Goal: Task Accomplishment & Management: Use online tool/utility

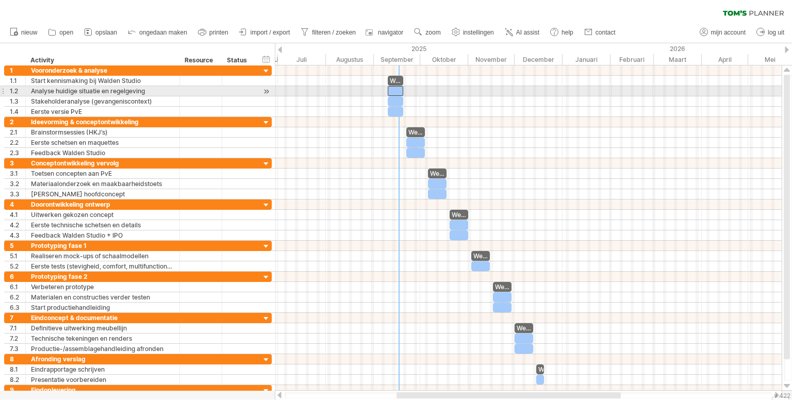
click at [395, 87] on div at bounding box center [395, 91] width 15 height 10
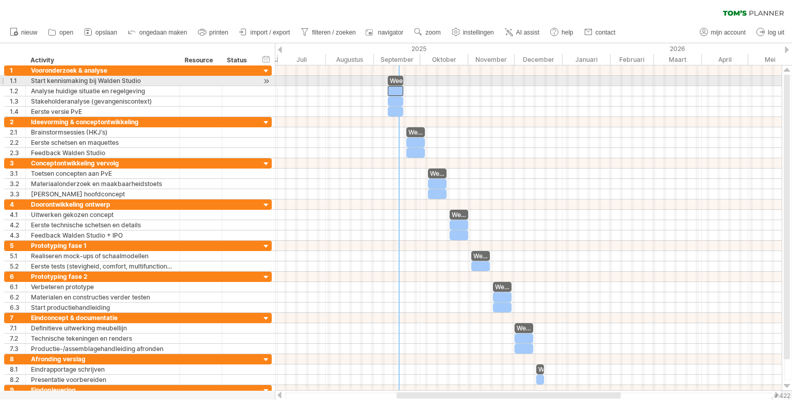
click at [395, 77] on div "Week 1 + 2" at bounding box center [395, 81] width 15 height 10
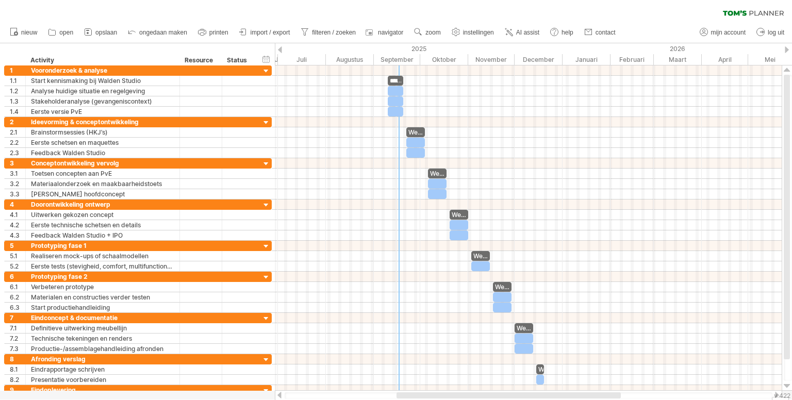
click at [396, 58] on div "September" at bounding box center [397, 59] width 46 height 11
click at [404, 59] on div "September" at bounding box center [397, 59] width 46 height 11
click at [408, 75] on div at bounding box center [528, 91] width 507 height 52
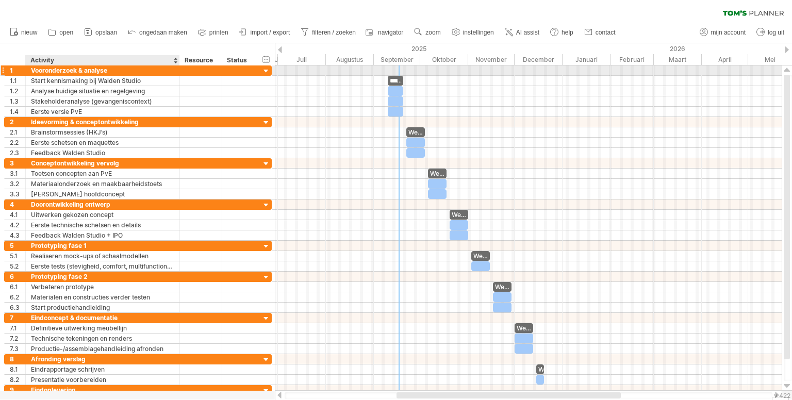
click at [104, 73] on div "Vooronderzoek & analyse" at bounding box center [102, 70] width 143 height 10
click at [265, 69] on div at bounding box center [266, 71] width 10 height 10
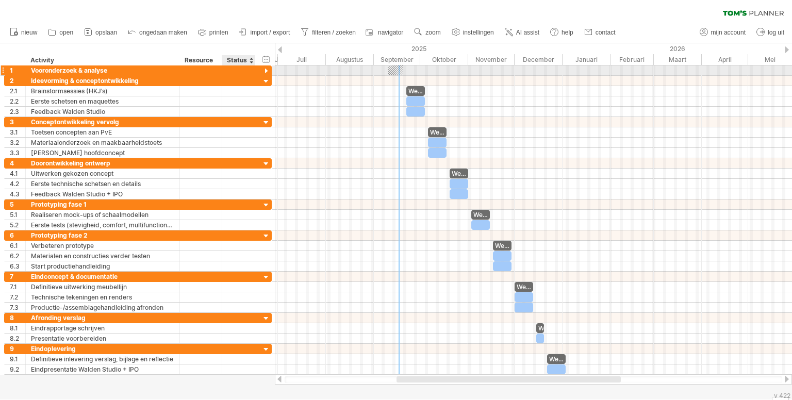
click at [266, 71] on div at bounding box center [266, 71] width 10 height 10
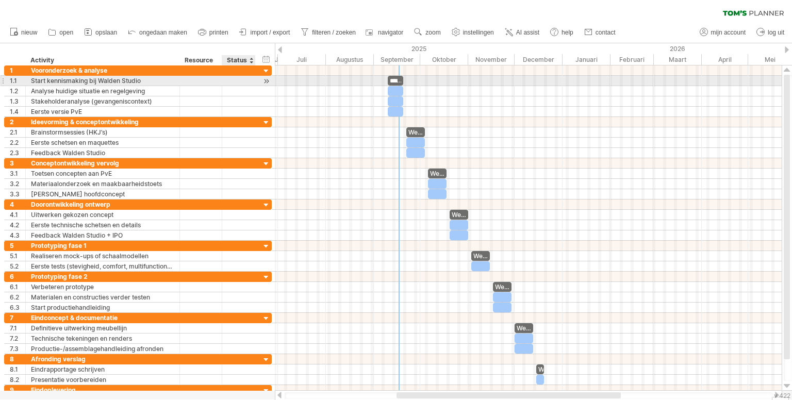
click at [264, 81] on div at bounding box center [266, 81] width 10 height 11
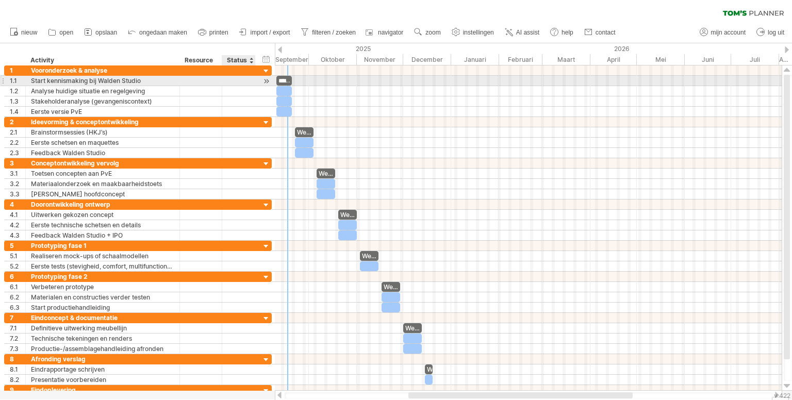
click at [264, 81] on div at bounding box center [266, 81] width 10 height 11
